Goal: Task Accomplishment & Management: Manage account settings

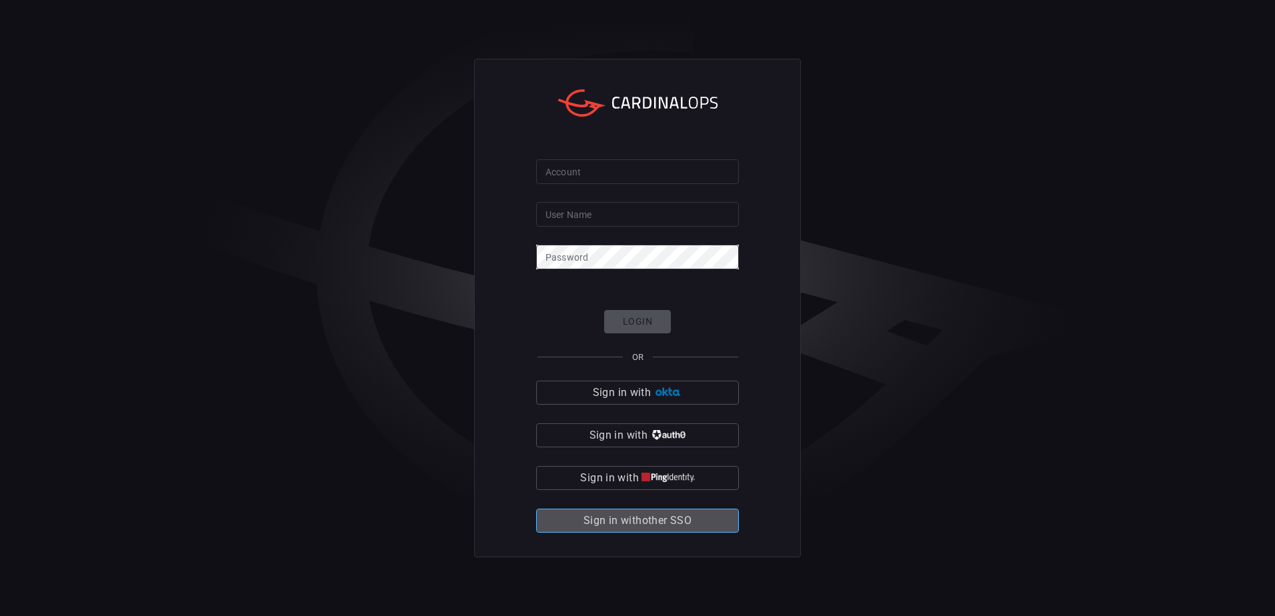
click at [640, 520] on span "Sign in with other SSO" at bounding box center [638, 521] width 108 height 19
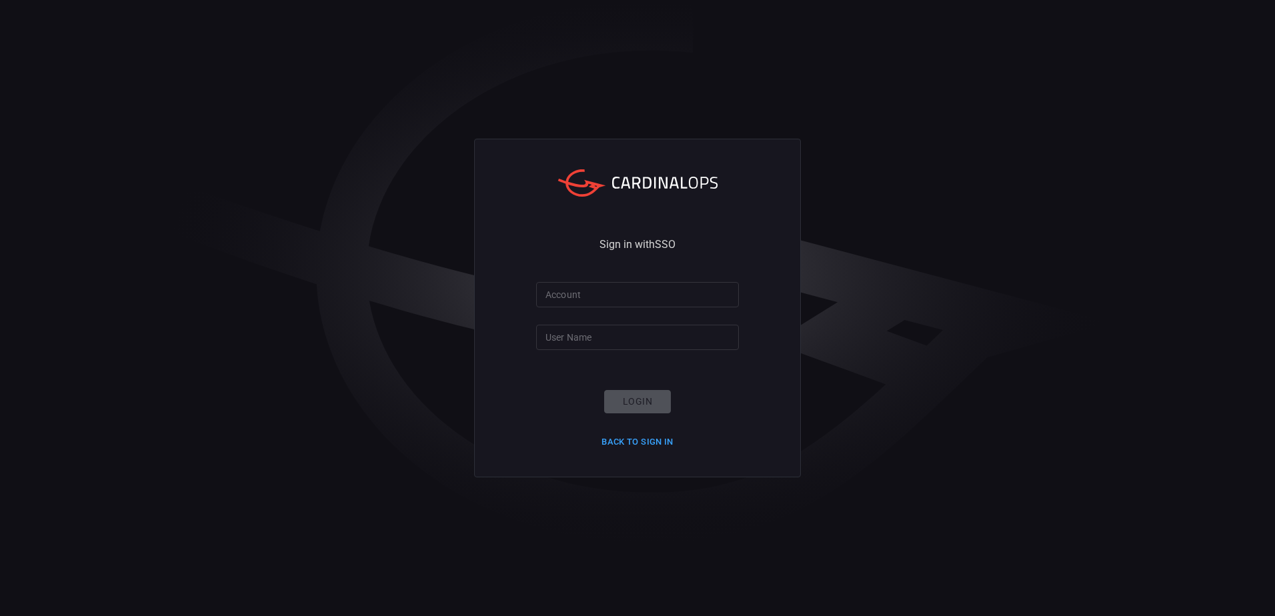
click at [585, 299] on input "Account" at bounding box center [637, 294] width 203 height 25
type input "[PERSON_NAME]-lovells"
type input "[PERSON_NAME].[PERSON_NAME]"
click button "Login" at bounding box center [637, 401] width 67 height 23
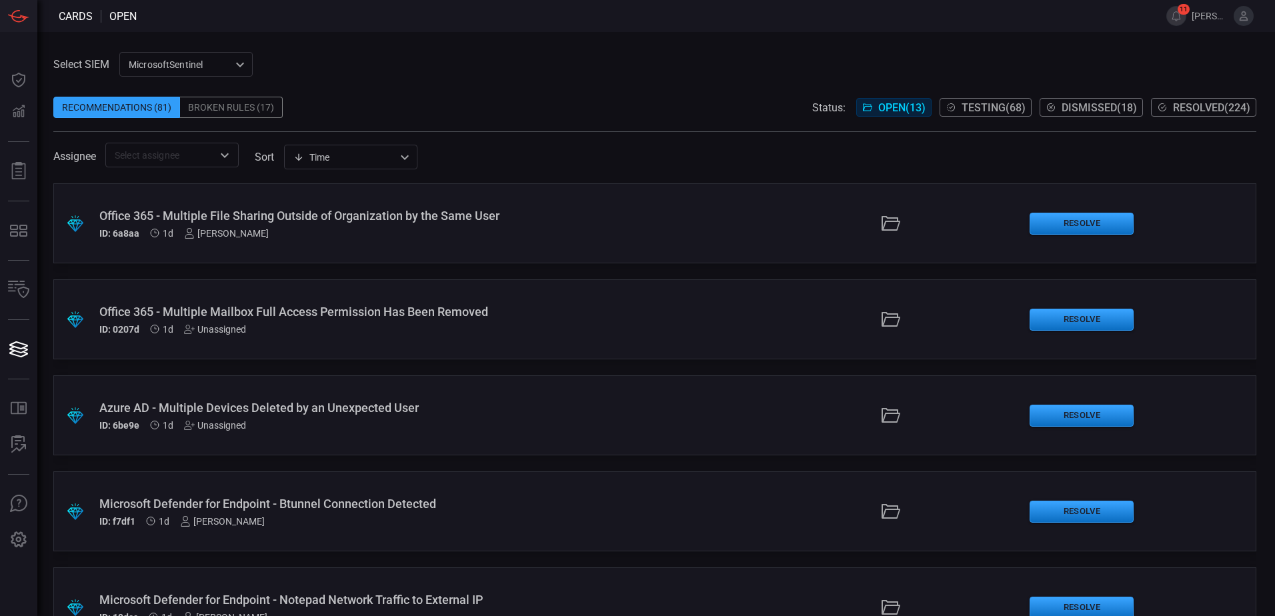
click at [424, 117] on div "Recommendations (81) Broken Rules (17) Status: Open ( 13 ) Testing ( 68 ) Dismi…" at bounding box center [654, 107] width 1203 height 21
